Goal: Information Seeking & Learning: Understand process/instructions

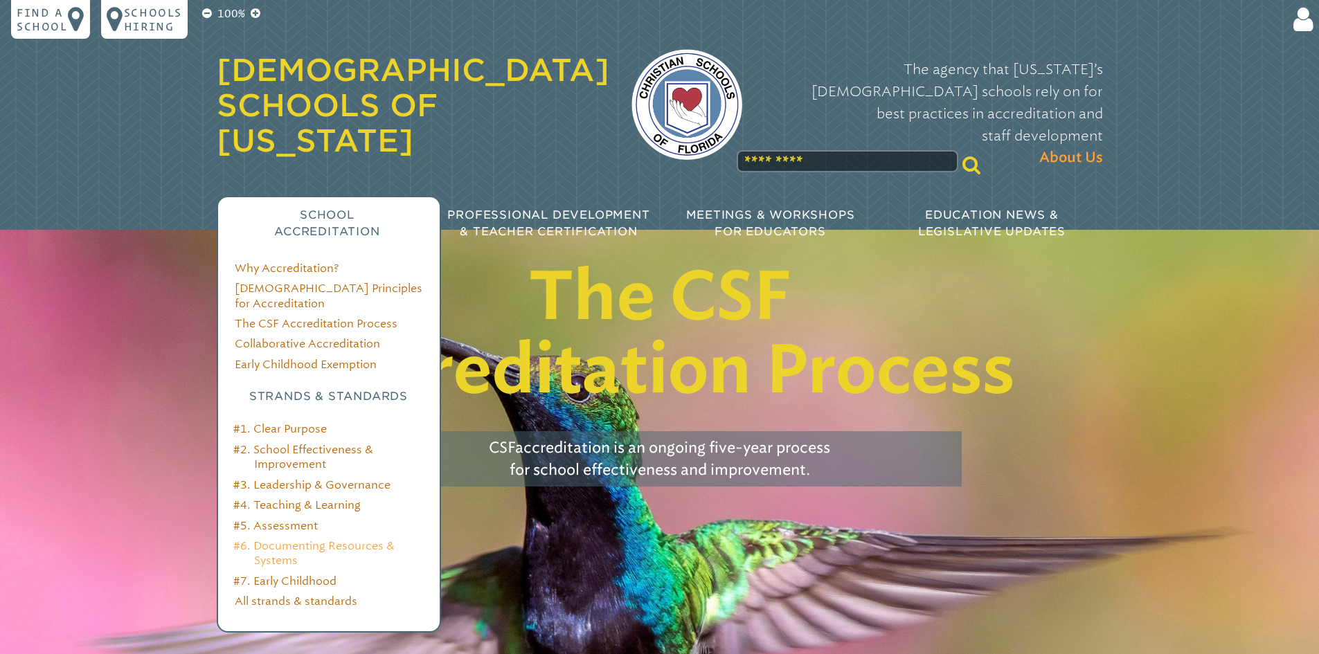
click at [363, 539] on link "#6. Documenting Resources & Systems" at bounding box center [313, 553] width 161 height 28
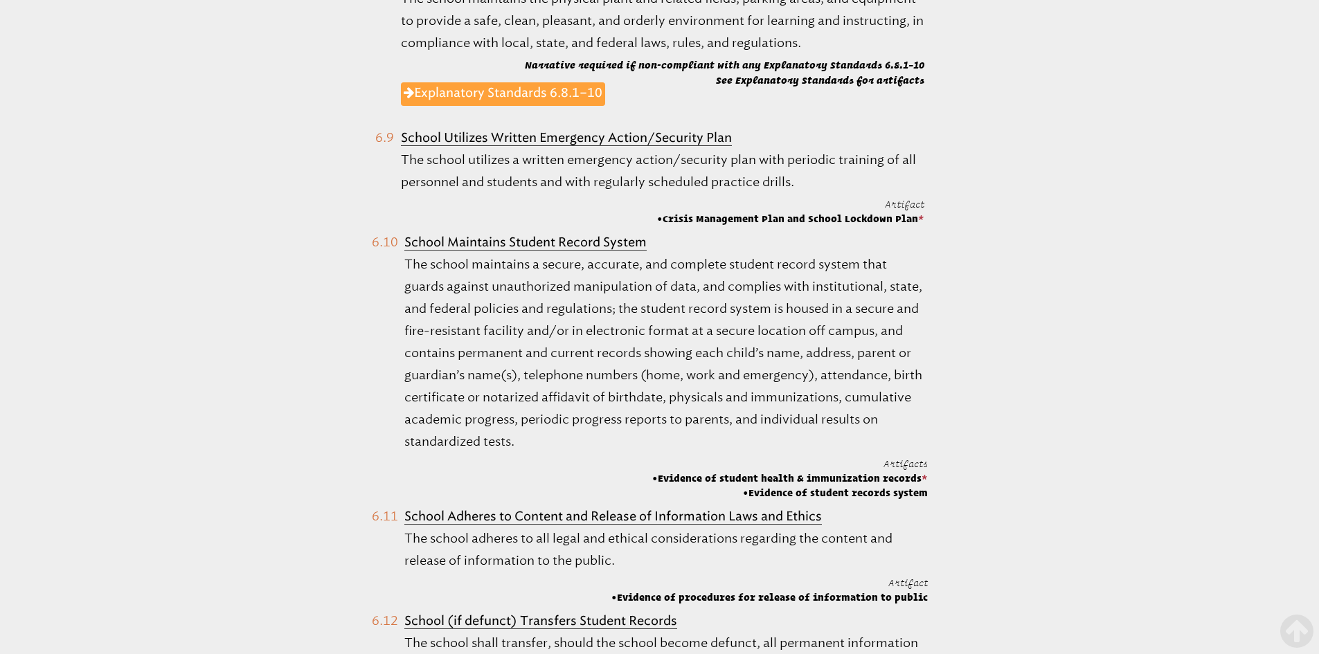
scroll to position [1869, 0]
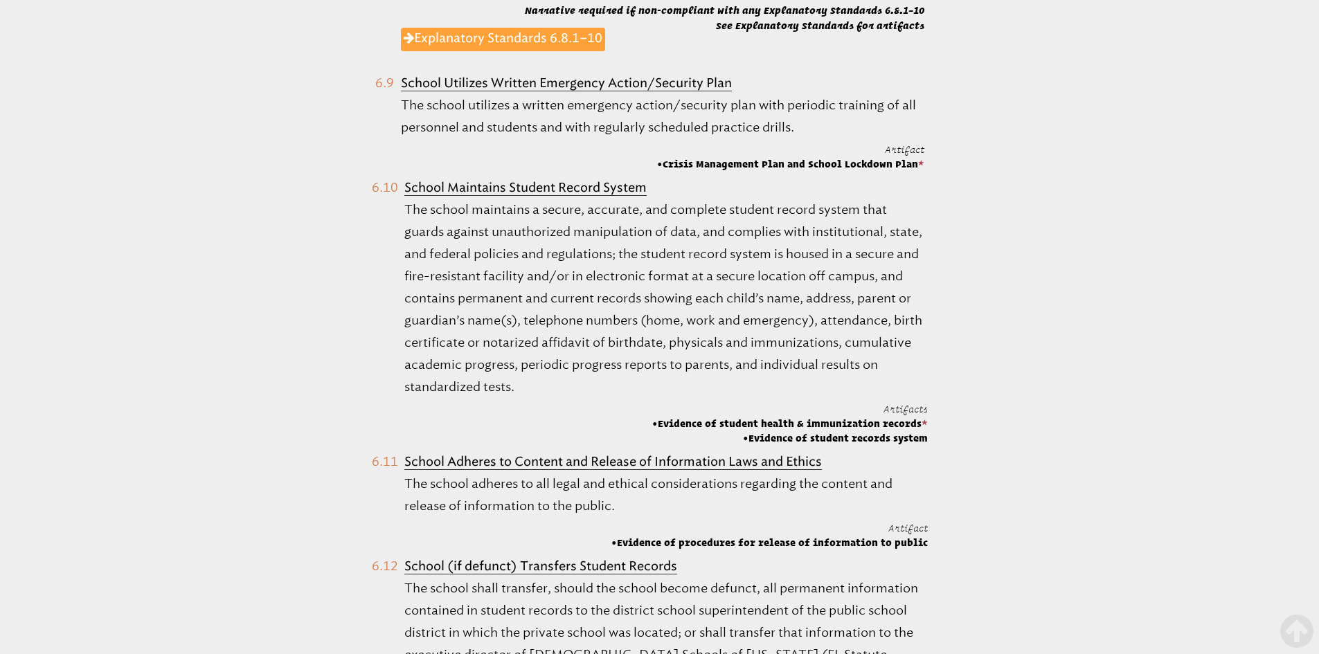
click at [888, 420] on span "Evidence of student health & immunization records *" at bounding box center [790, 424] width 276 height 14
click at [675, 235] on p "The school maintains a secure, accurate, and complete student record system tha…" at bounding box center [665, 298] width 523 height 199
click at [527, 38] on link "Explanatory Standards 6.8.1–10" at bounding box center [503, 40] width 204 height 24
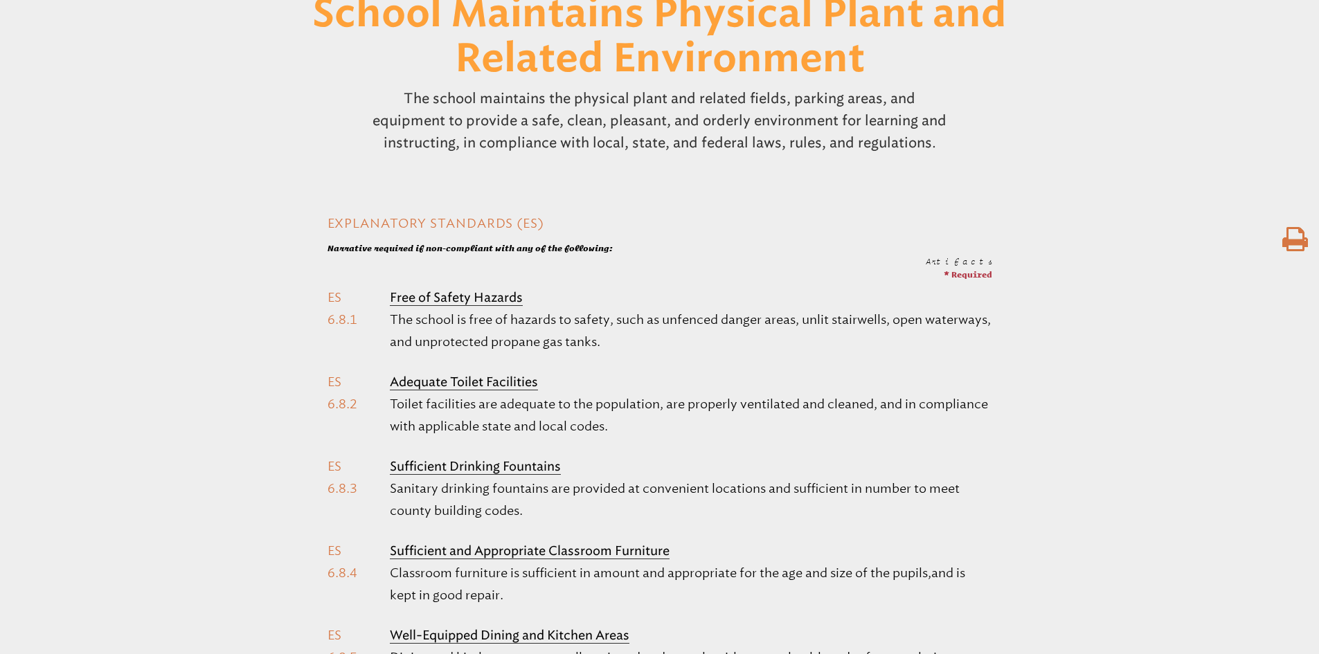
scroll to position [138, 0]
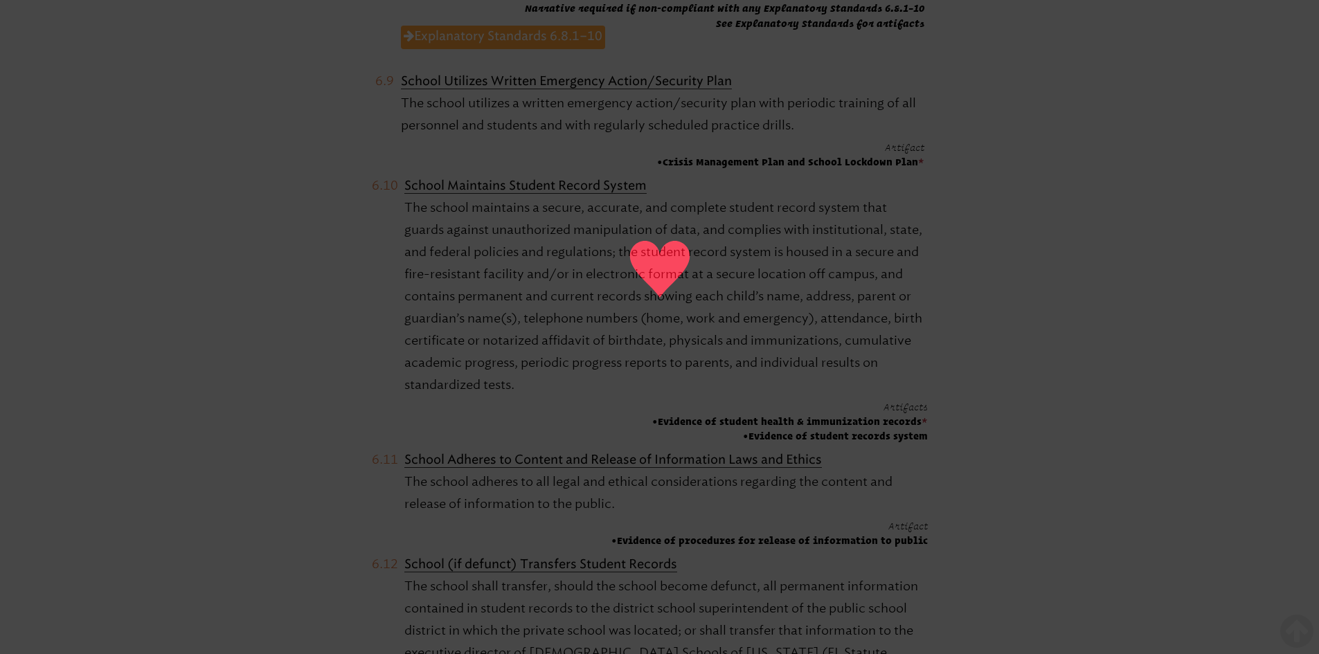
scroll to position [1938, 0]
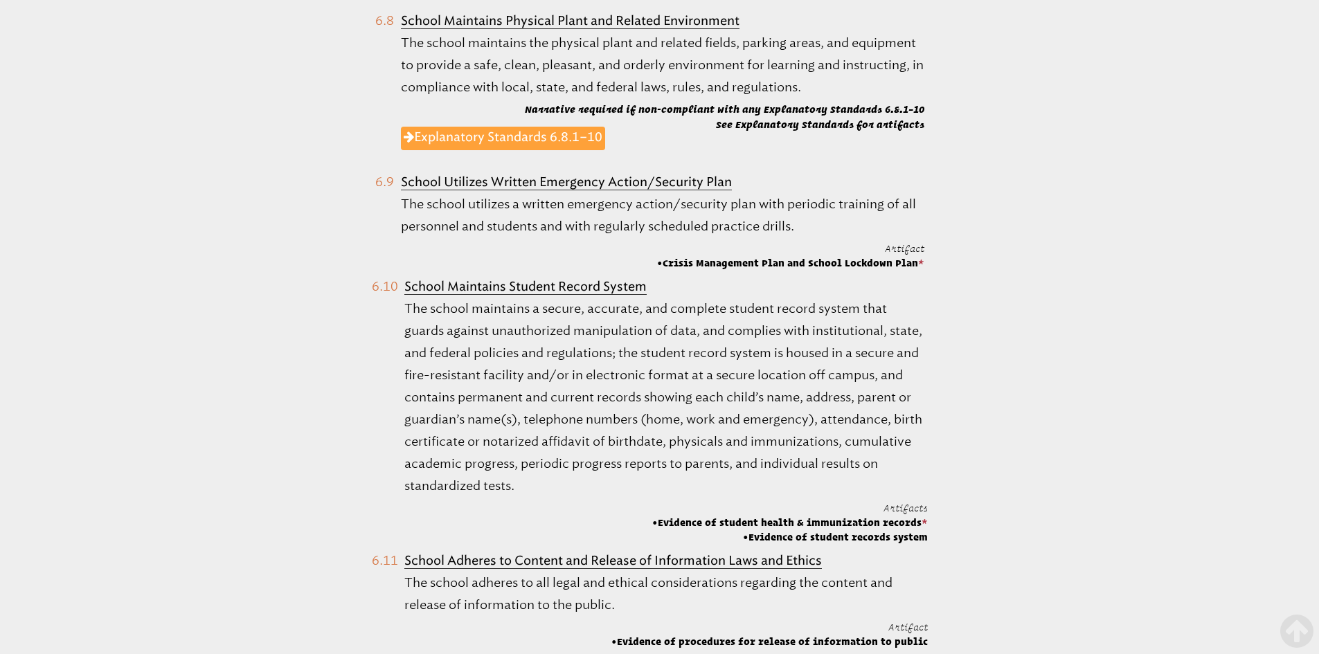
scroll to position [1731, 0]
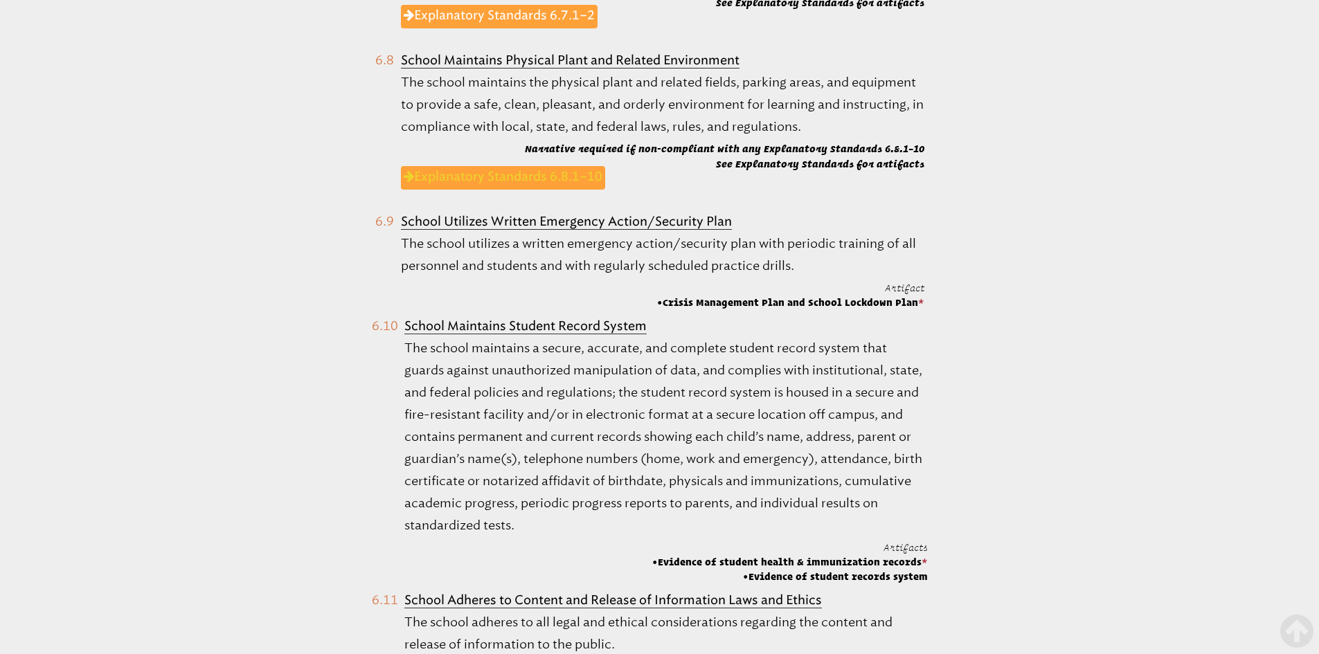
click at [511, 179] on link "Explanatory Standards 6.8.1–10" at bounding box center [503, 178] width 204 height 24
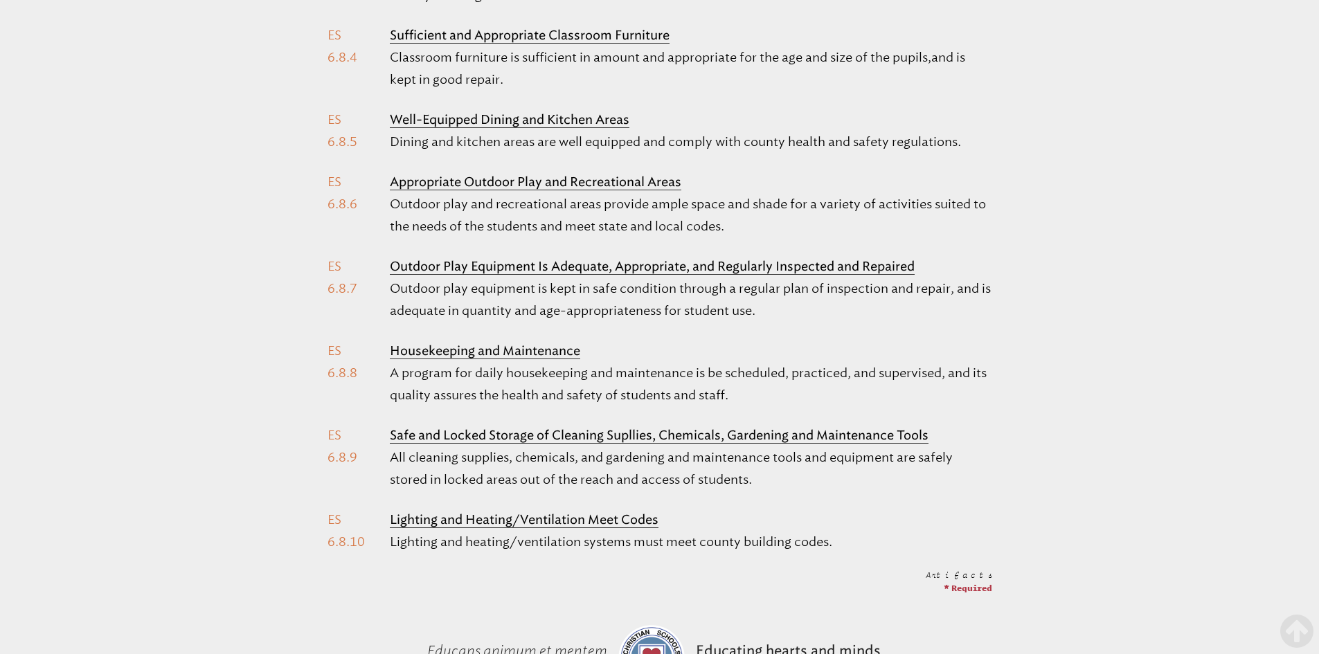
scroll to position [1038, 0]
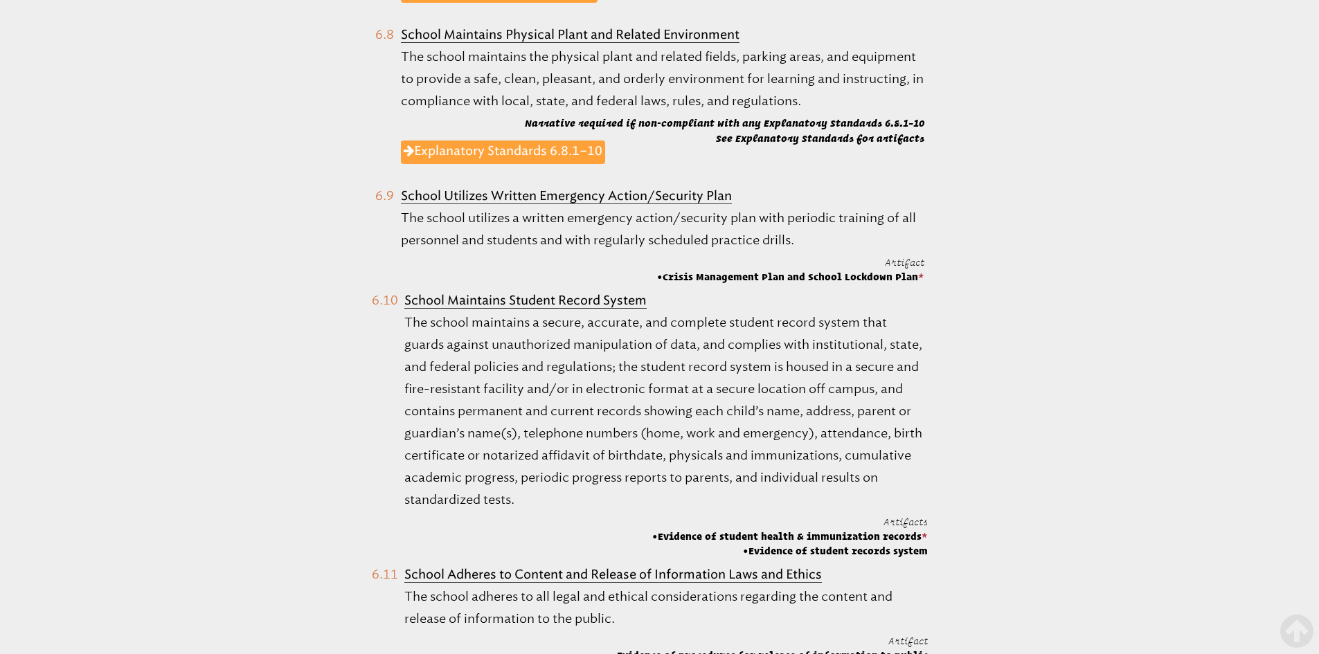
scroll to position [1800, 0]
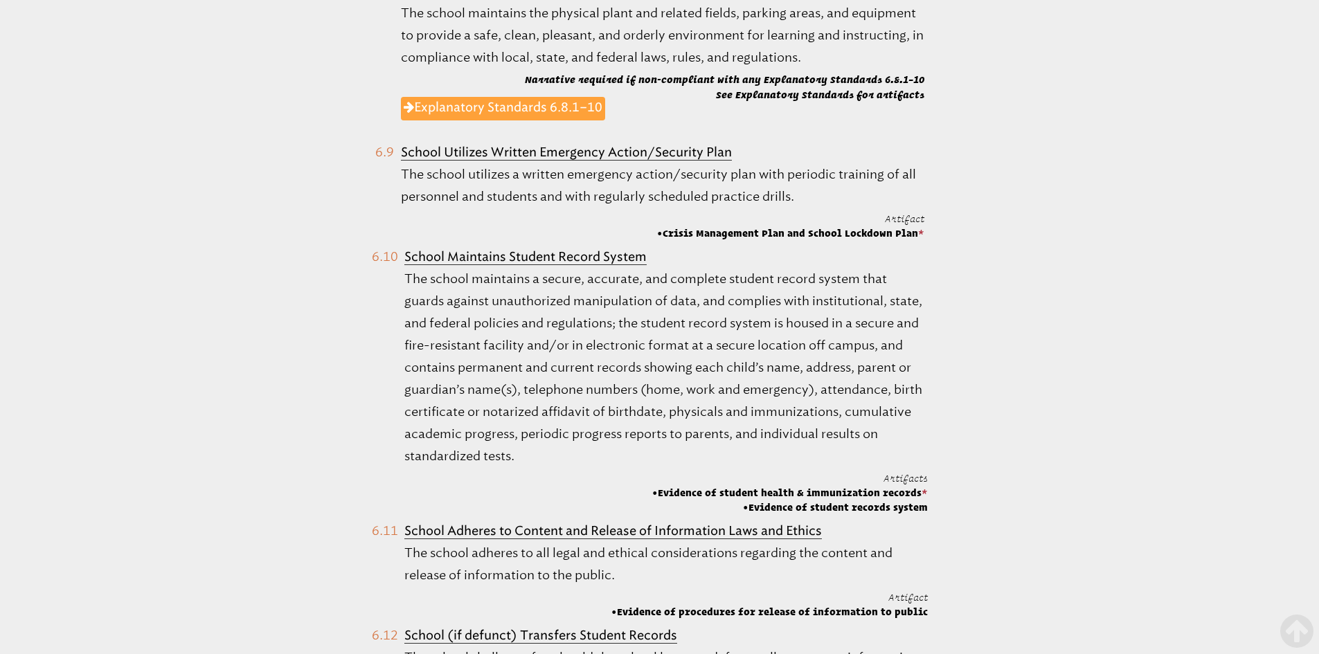
click at [862, 496] on span "Evidence of student health & immunization records *" at bounding box center [790, 493] width 276 height 14
click at [641, 399] on p "The school maintains a secure, accurate, and complete student record system tha…" at bounding box center [665, 367] width 523 height 199
click at [559, 262] on b "School Maintains Student Record System" at bounding box center [525, 256] width 242 height 15
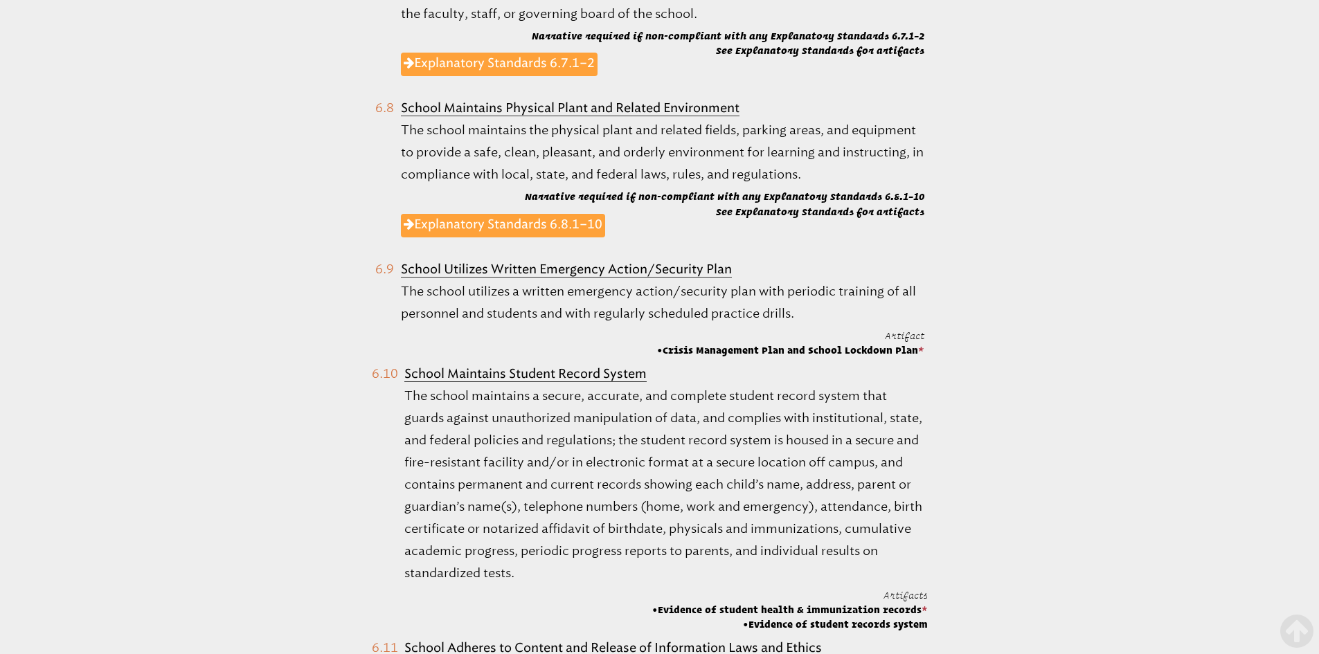
scroll to position [1661, 0]
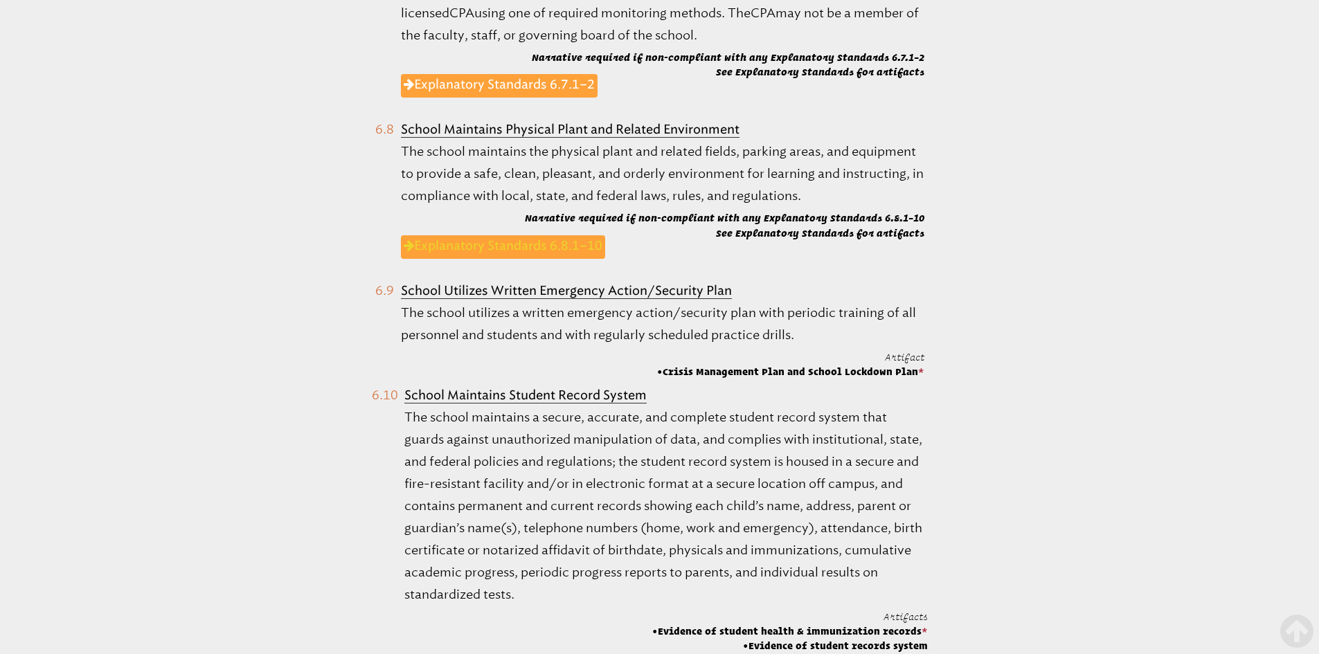
click at [486, 251] on link "Explanatory Standards 6.8.1–10" at bounding box center [503, 247] width 204 height 24
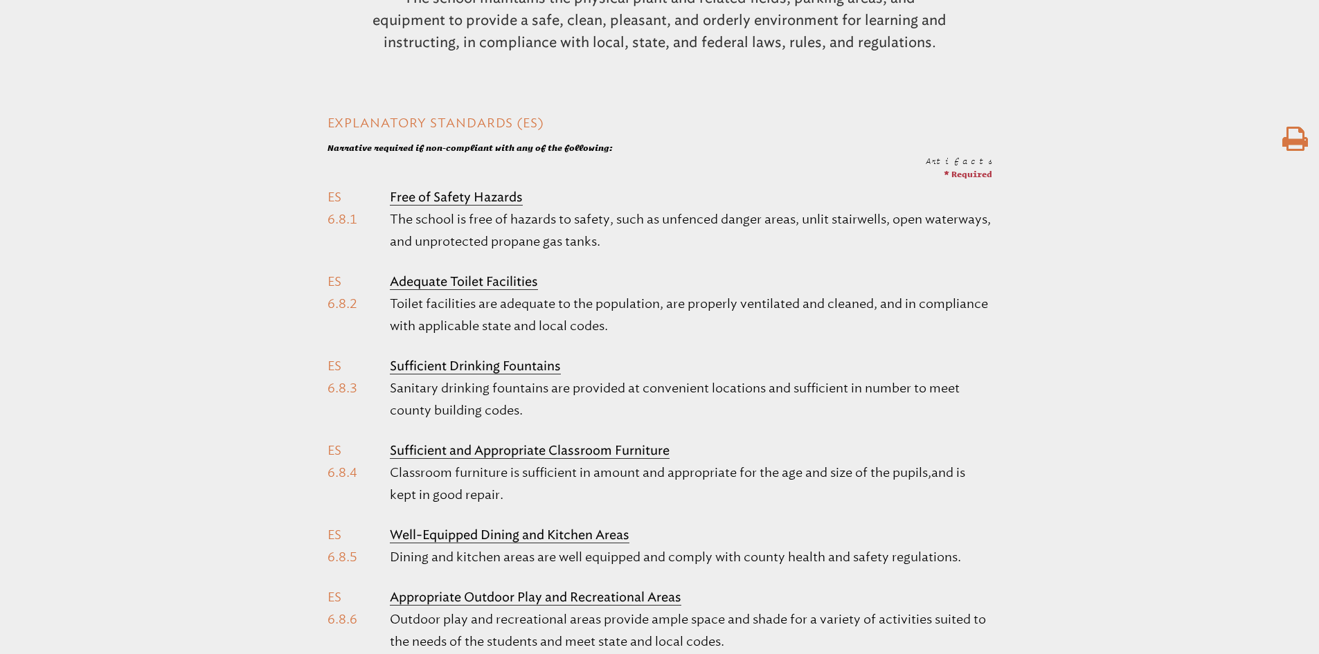
scroll to position [69, 0]
